Goal: Find specific page/section: Find specific page/section

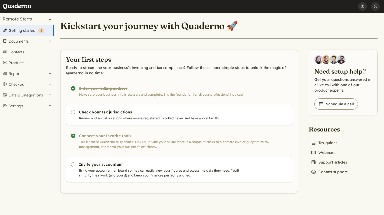
click at [21, 40] on button "Documents" at bounding box center [27, 41] width 54 height 11
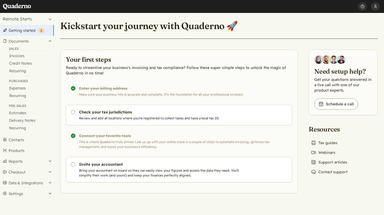
click at [16, 48] on div "Sales" at bounding box center [26, 49] width 49 height 5
click at [15, 57] on link "Invoices" at bounding box center [27, 56] width 54 height 8
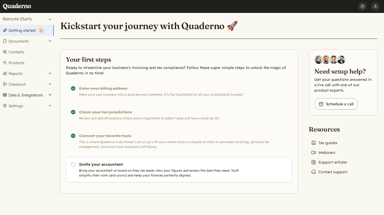
click at [44, 94] on button "Data & Integrations" at bounding box center [27, 95] width 54 height 11
click at [31, 103] on link "Integrations" at bounding box center [27, 104] width 54 height 8
click at [375, 6] on button "[PERSON_NAME]" at bounding box center [375, 6] width 9 height 13
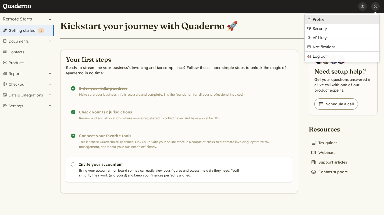
click at [325, 19] on link "Profile" at bounding box center [342, 19] width 75 height 9
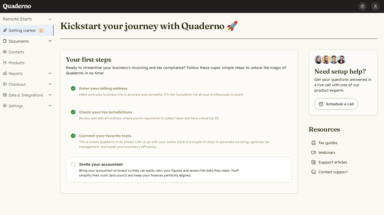
click at [23, 40] on button "Documents" at bounding box center [27, 41] width 54 height 11
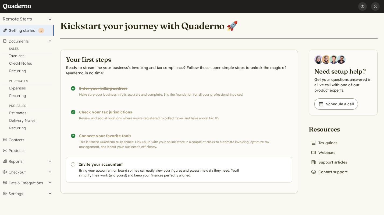
click at [20, 55] on link "Invoices" at bounding box center [27, 56] width 54 height 8
